Goal: Information Seeking & Learning: Learn about a topic

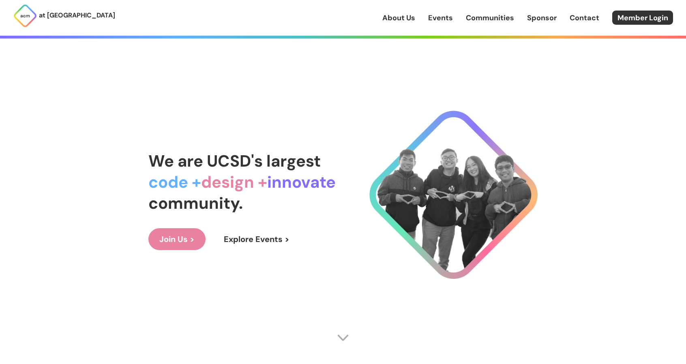
click at [440, 16] on link "Events" at bounding box center [440, 18] width 25 height 11
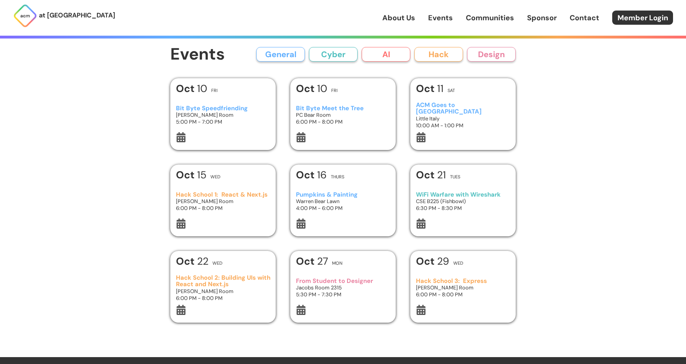
click at [312, 58] on button "Cyber" at bounding box center [333, 54] width 49 height 15
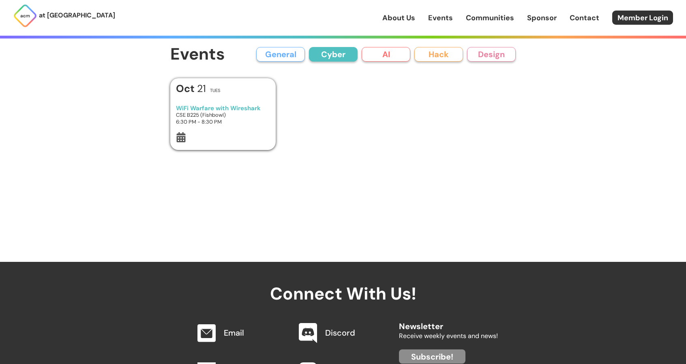
click at [287, 58] on button "General" at bounding box center [280, 54] width 49 height 15
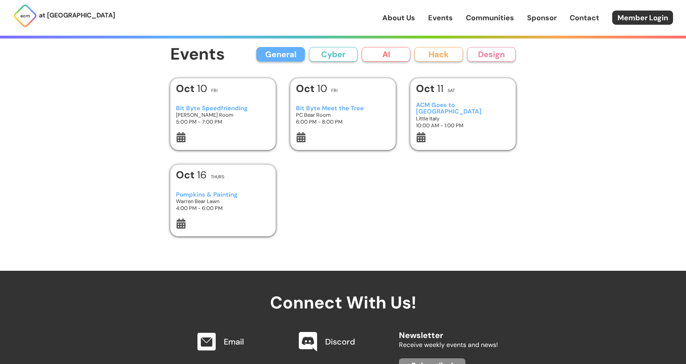
click at [247, 111] on h3 "Bit Byte Speedfriending" at bounding box center [223, 108] width 94 height 7
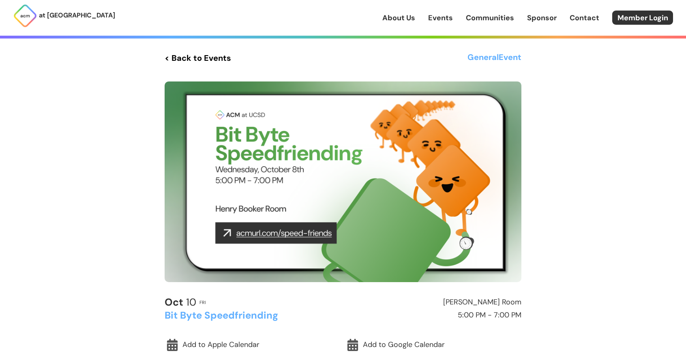
click at [445, 19] on link "Events" at bounding box center [440, 18] width 25 height 11
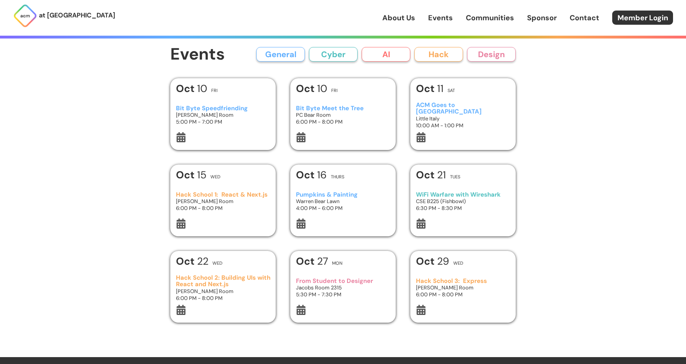
click at [330, 117] on h3 "PC Bear Room" at bounding box center [343, 114] width 94 height 7
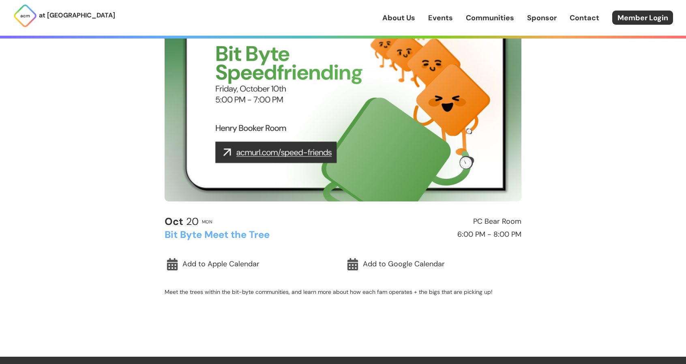
scroll to position [81, 0]
click at [294, 166] on img at bounding box center [343, 100] width 357 height 201
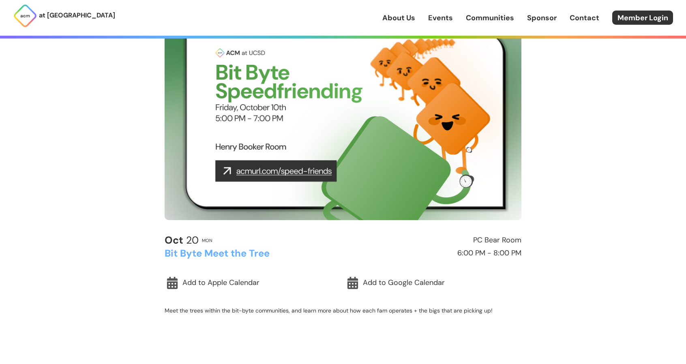
scroll to position [0, 0]
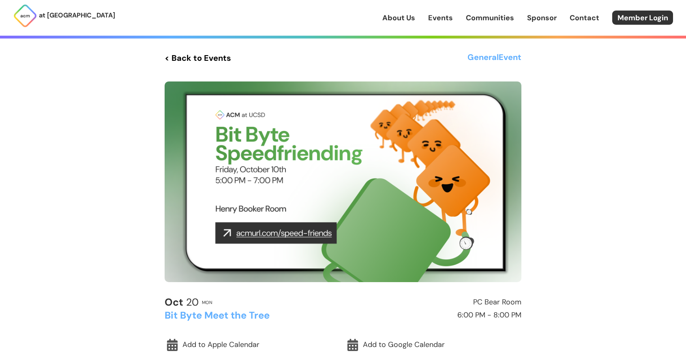
click at [442, 16] on link "Events" at bounding box center [440, 18] width 25 height 11
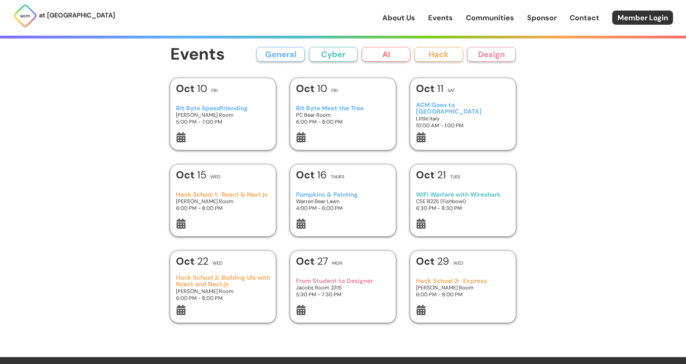
click at [430, 107] on h3 "ACM Goes to Little Italy" at bounding box center [463, 108] width 94 height 13
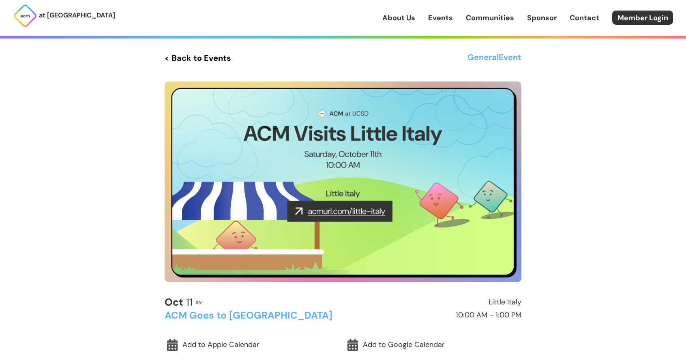
click at [439, 19] on link "Events" at bounding box center [440, 18] width 25 height 11
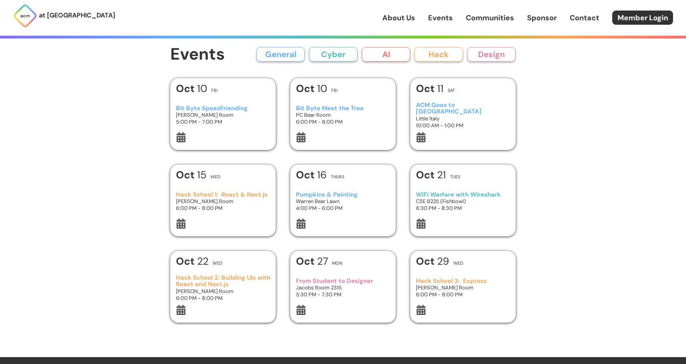
click at [252, 206] on h3 "6:00 PM - 8:00 PM" at bounding box center [223, 208] width 94 height 7
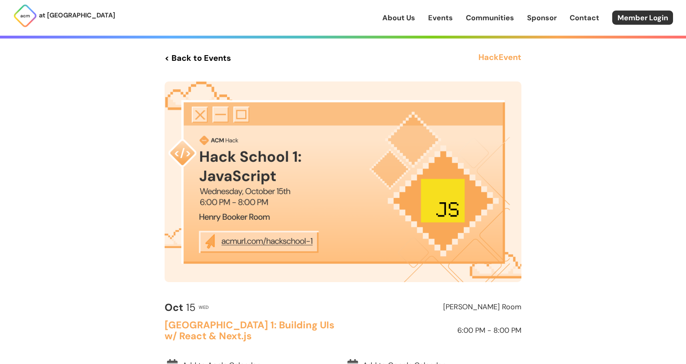
click at [446, 13] on link "Events" at bounding box center [440, 18] width 25 height 11
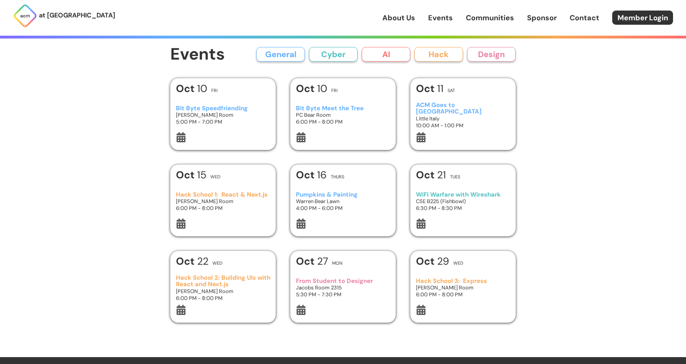
click at [346, 190] on div "Pumpkins & Painting Warren Bear Lawn 4:00 PM - 6:00 PM" at bounding box center [343, 201] width 94 height 34
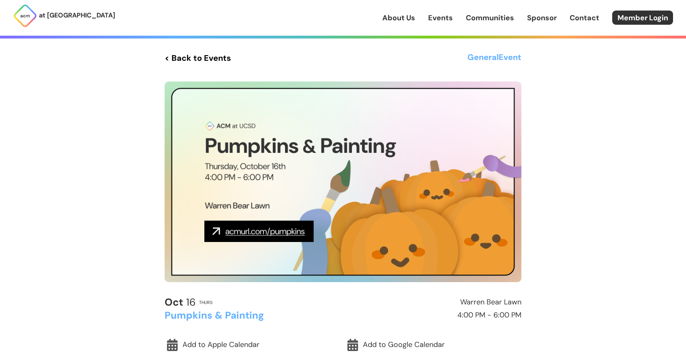
click at [441, 18] on link "Events" at bounding box center [440, 18] width 25 height 11
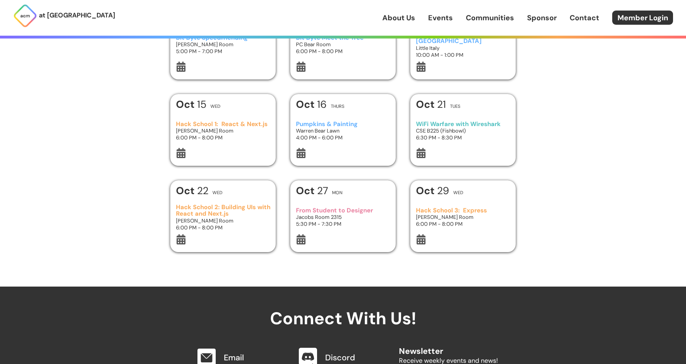
scroll to position [81, 0]
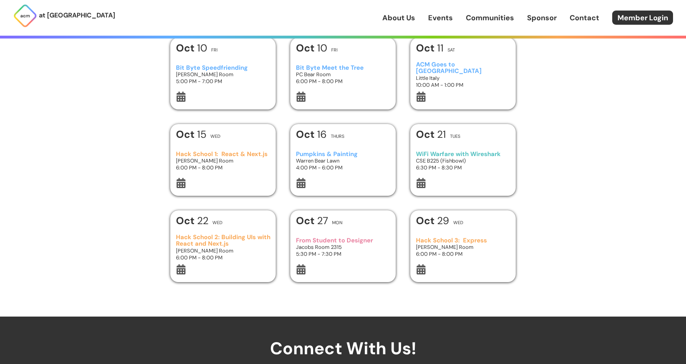
click at [471, 155] on h3 "WiFi Warfare with Wireshark" at bounding box center [463, 154] width 94 height 7
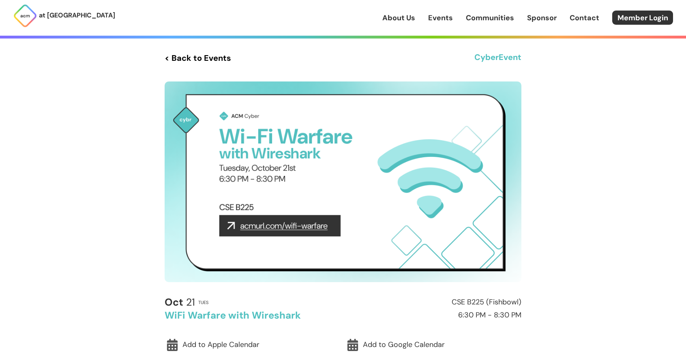
click at [432, 14] on link "Events" at bounding box center [440, 18] width 25 height 11
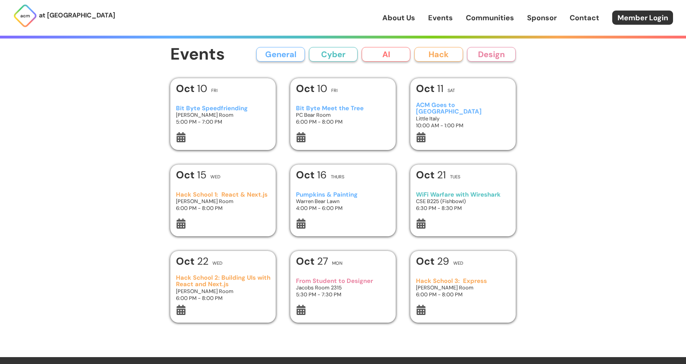
click at [209, 265] on div "Oct 22 Wed" at bounding box center [223, 263] width 94 height 15
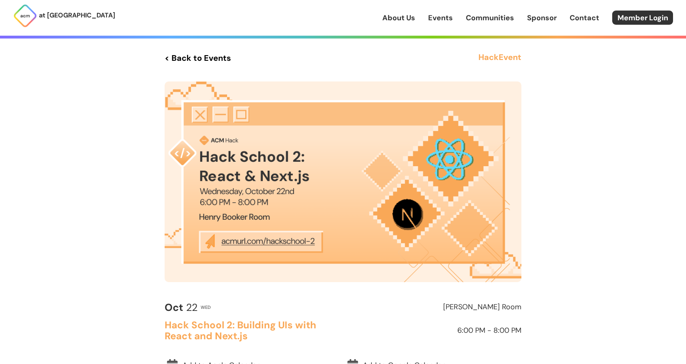
click at [394, 18] on link "About Us" at bounding box center [398, 18] width 33 height 11
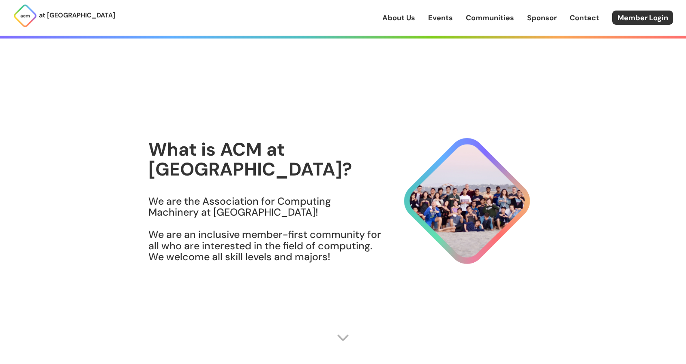
click at [440, 21] on link "Events" at bounding box center [440, 18] width 25 height 11
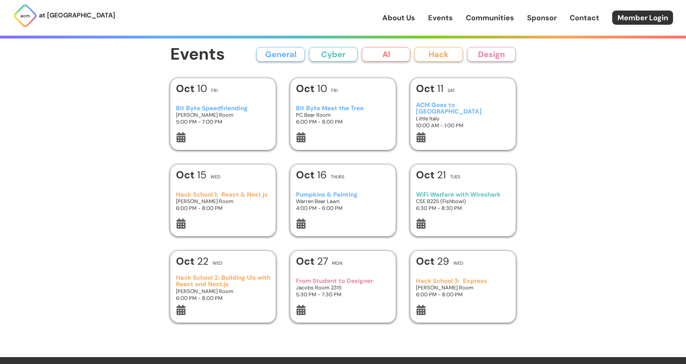
click at [483, 18] on link "Communities" at bounding box center [490, 18] width 48 height 11
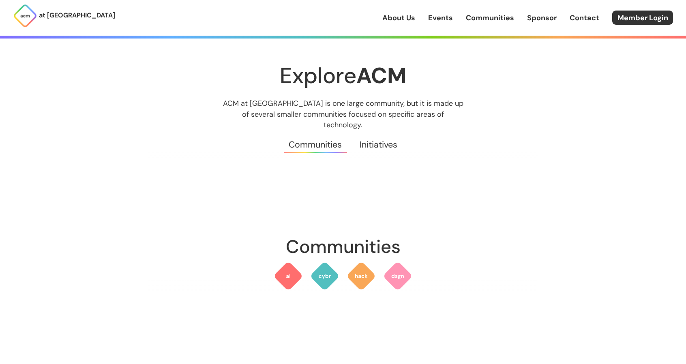
click at [536, 17] on link "Sponsor" at bounding box center [542, 18] width 30 height 11
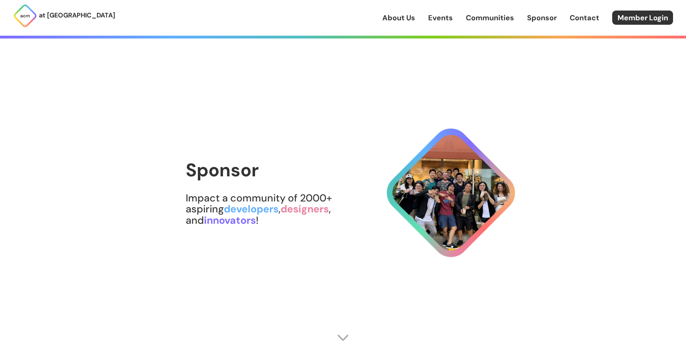
click at [578, 14] on link "Contact" at bounding box center [584, 18] width 30 height 11
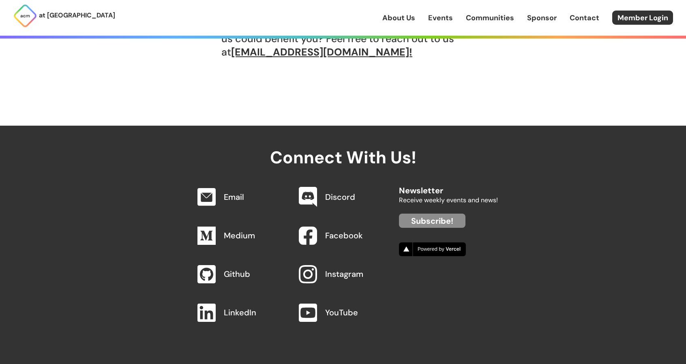
click at [445, 19] on link "Events" at bounding box center [440, 18] width 25 height 11
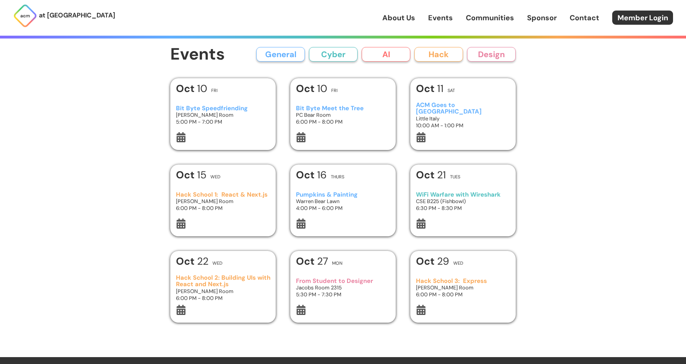
click at [211, 113] on h3 "[PERSON_NAME] Room" at bounding box center [223, 114] width 94 height 7
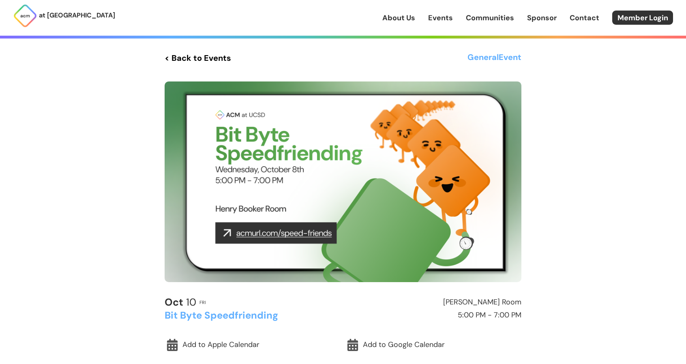
click at [299, 233] on img at bounding box center [343, 181] width 357 height 201
click at [435, 19] on link "Events" at bounding box center [440, 18] width 25 height 11
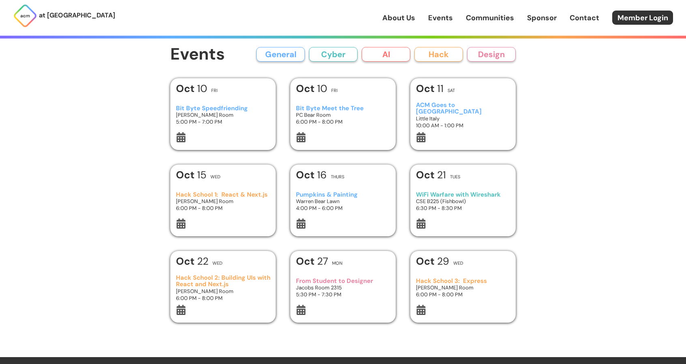
click at [442, 100] on div "ACM Goes to Little Italy Little Italy 10:00 AM - 1:00 PM" at bounding box center [463, 115] width 94 height 34
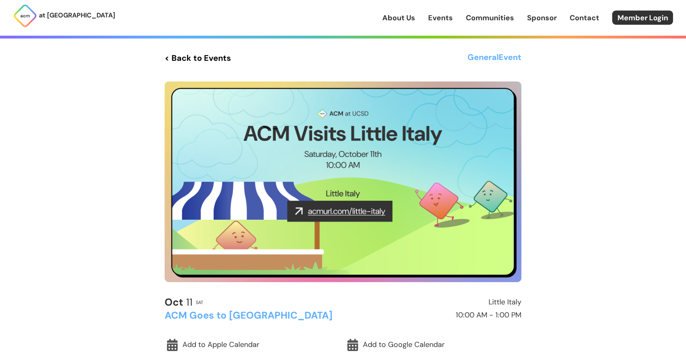
click at [453, 15] on link "Events" at bounding box center [440, 18] width 25 height 11
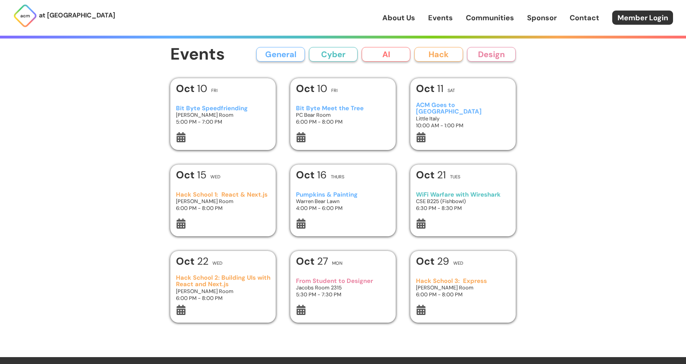
click at [376, 59] on button "AI" at bounding box center [385, 54] width 49 height 15
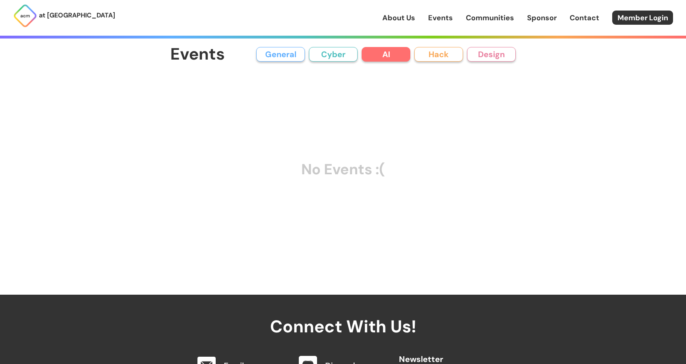
click at [420, 57] on button "Hack" at bounding box center [438, 54] width 49 height 15
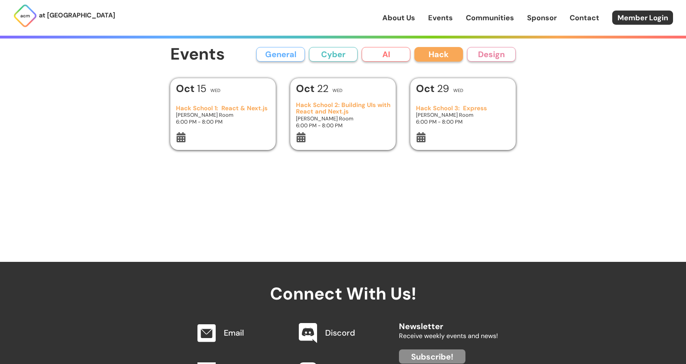
click at [337, 54] on button "Cyber" at bounding box center [333, 54] width 49 height 15
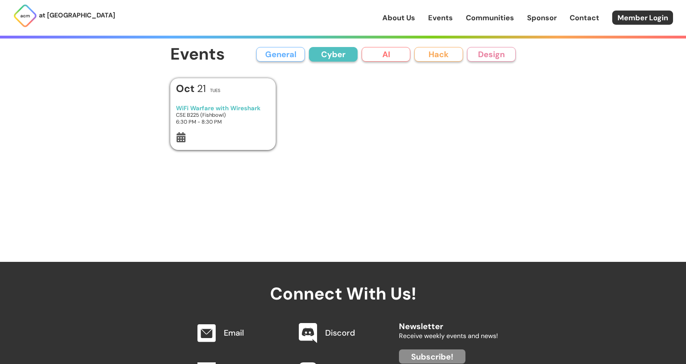
click at [292, 54] on button "General" at bounding box center [280, 54] width 49 height 15
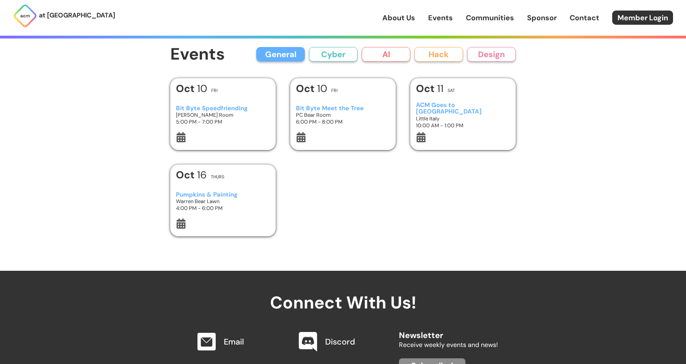
click at [223, 126] on div "Bit Byte Speedfriending Henry Booker Room 5:00 PM - 7:00 PM" at bounding box center [223, 115] width 94 height 34
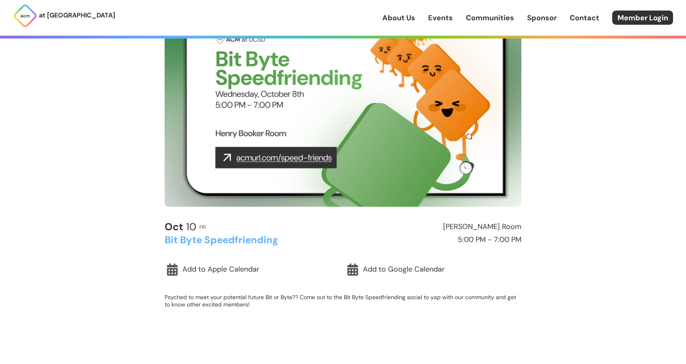
scroll to position [81, 0]
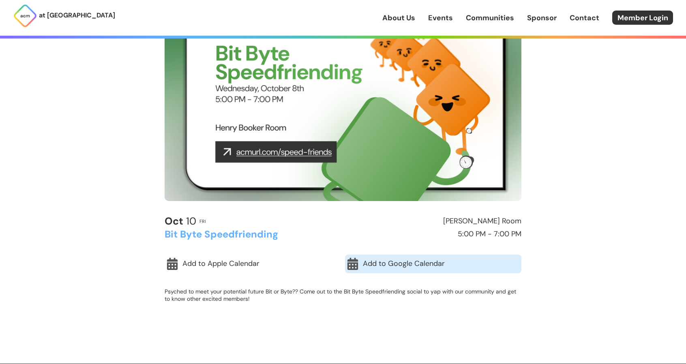
click at [368, 266] on link "Add to Google Calendar" at bounding box center [433, 263] width 176 height 19
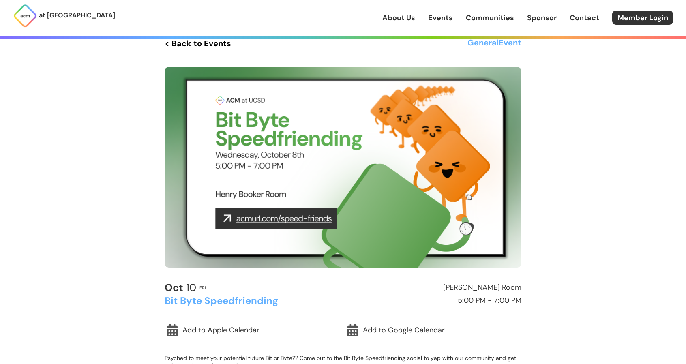
scroll to position [0, 0]
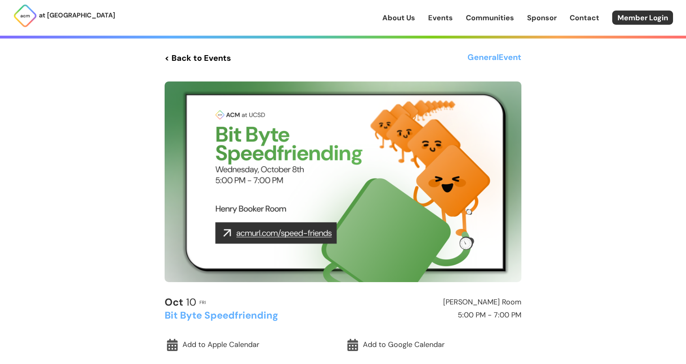
click at [435, 17] on link "Events" at bounding box center [440, 18] width 25 height 11
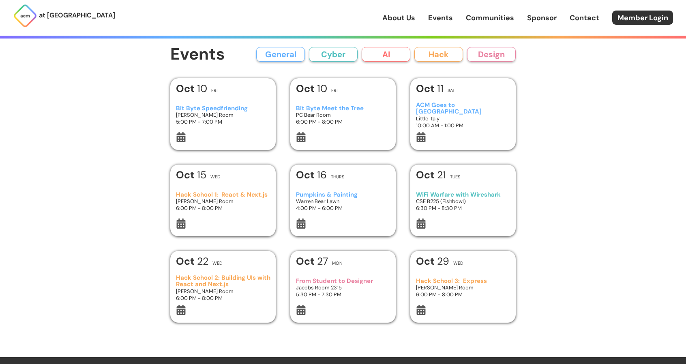
click at [439, 49] on button "Hack" at bounding box center [438, 54] width 49 height 15
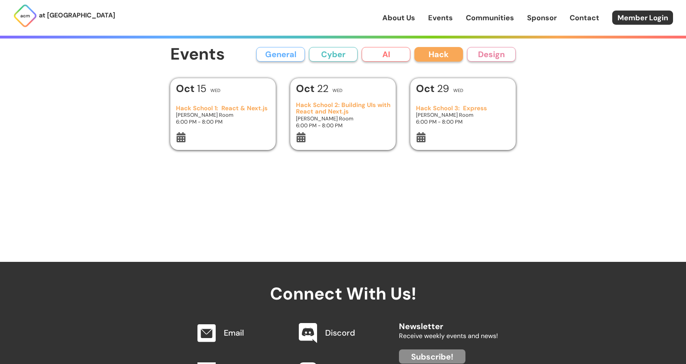
click at [489, 47] on button "Design" at bounding box center [491, 54] width 49 height 15
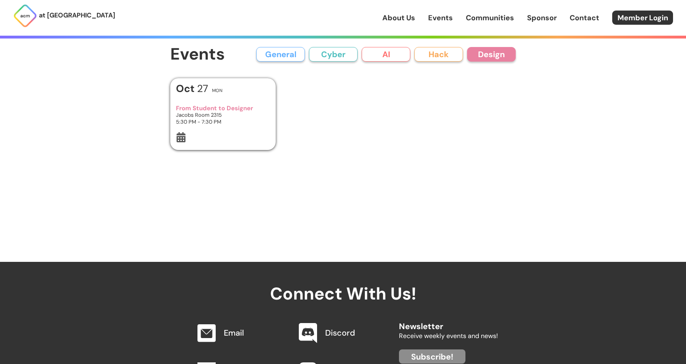
click at [536, 13] on link "Sponsor" at bounding box center [542, 18] width 30 height 11
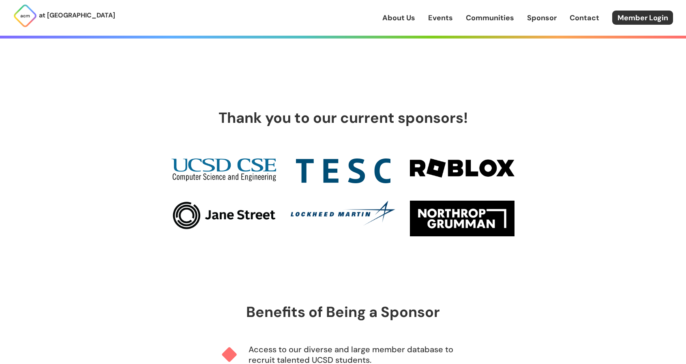
scroll to position [259, 0]
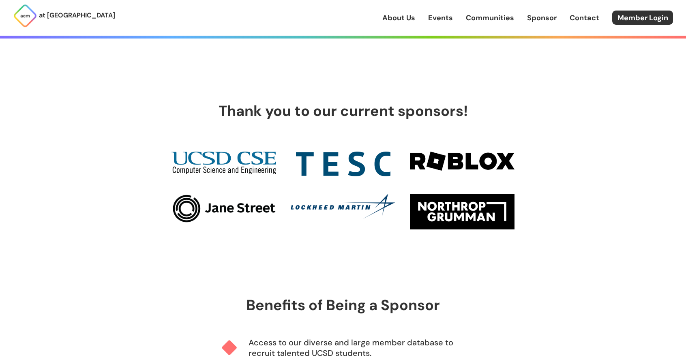
click at [222, 204] on img at bounding box center [223, 209] width 105 height 30
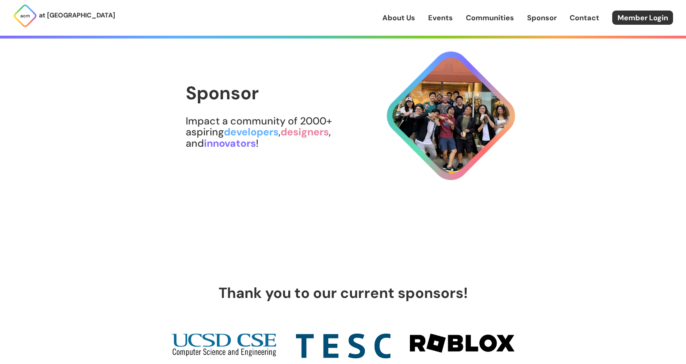
scroll to position [0, 0]
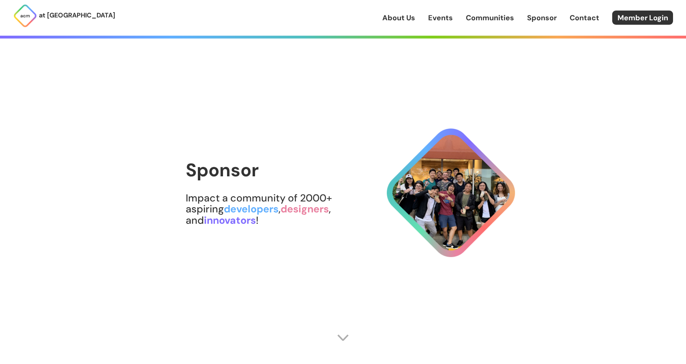
click at [432, 16] on link "Events" at bounding box center [440, 18] width 25 height 11
